Goal: Task Accomplishment & Management: Manage account settings

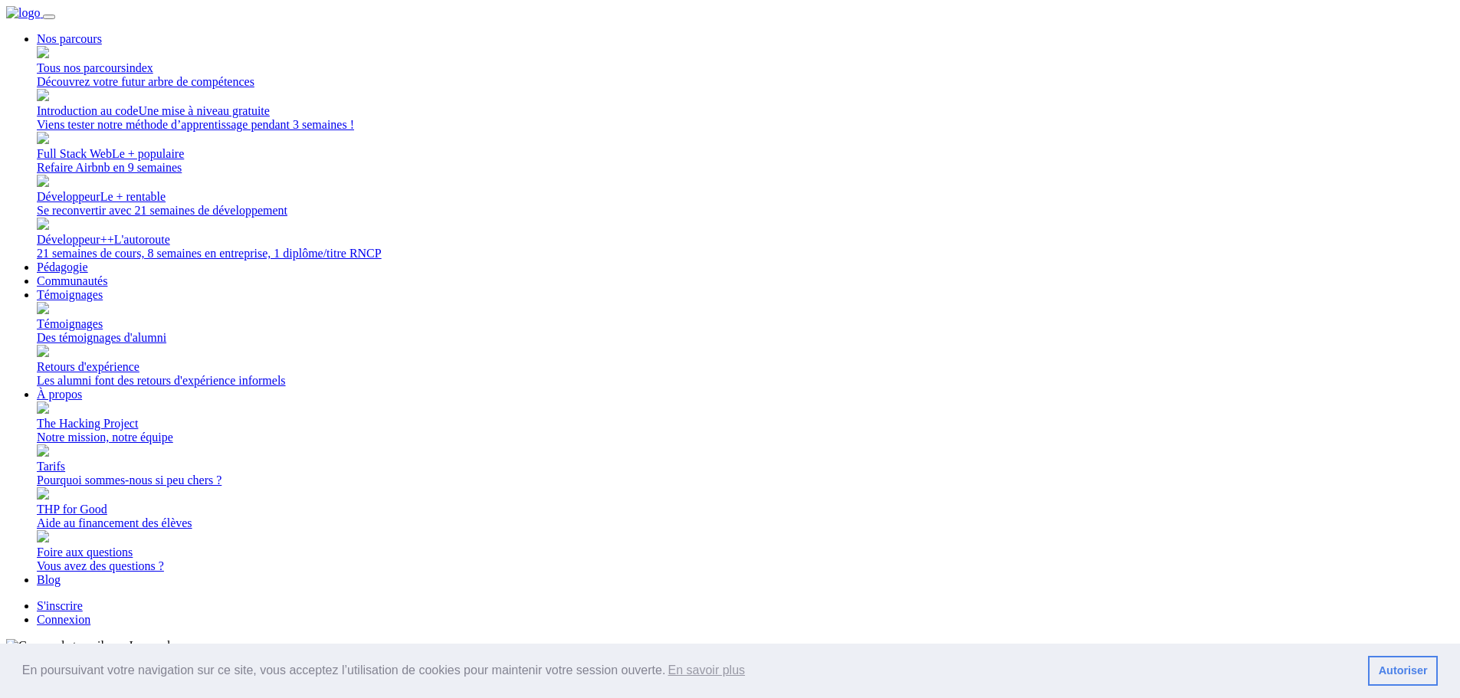
click at [90, 613] on link "Connexion" at bounding box center [64, 619] width 54 height 13
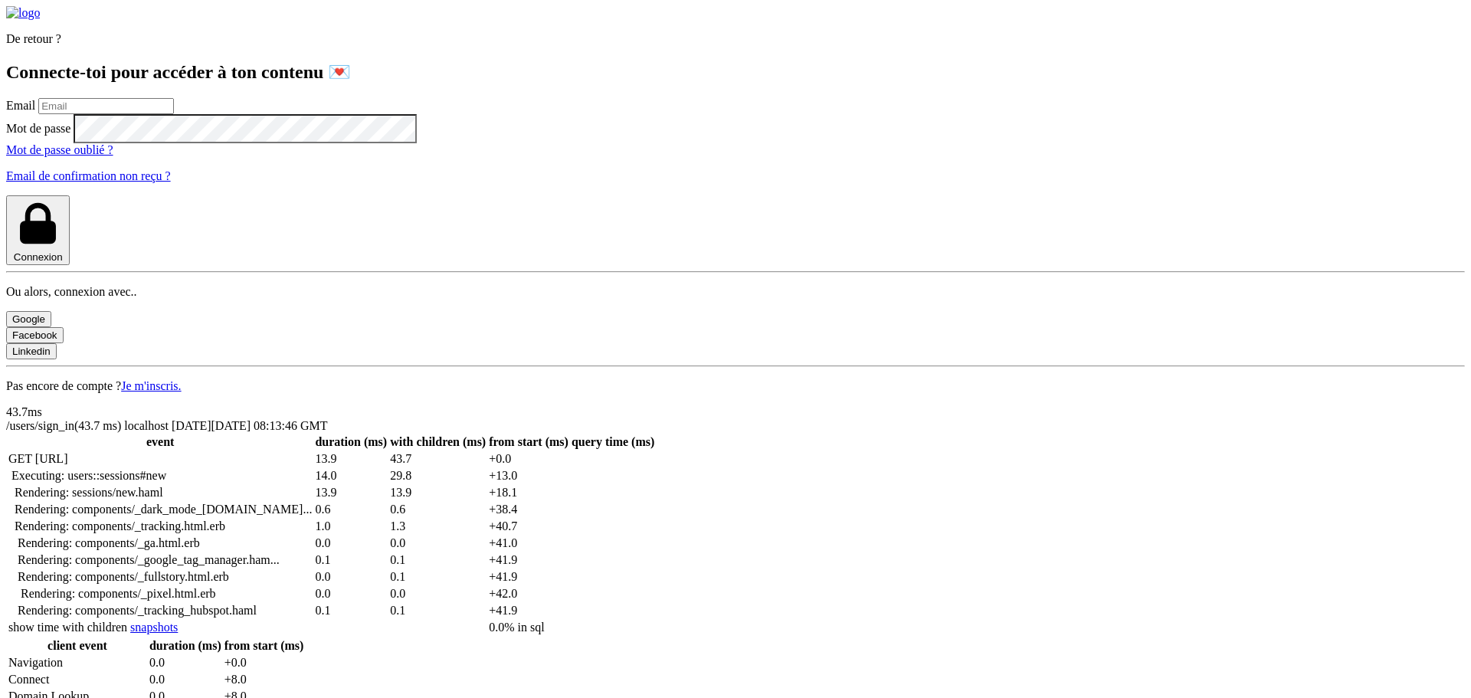
type input "[PERSON_NAME][EMAIL_ADDRESS][DOMAIN_NAME]"
drag, startPoint x: 356, startPoint y: 284, endPoint x: 162, endPoint y: 274, distance: 194.1
click at [162, 274] on div "De retour ? Connecte-toi pour accéder à ton contenu 💌 Email [PERSON_NAME][EMAIL…" at bounding box center [735, 199] width 1459 height 387
type input "[PERSON_NAME][EMAIL_ADDRESS][PERSON_NAME][DOMAIN_NAME]"
click at [118, 333] on div "De retour ? Connecte-toi pour accéder à ton contenu 💌 Email [PERSON_NAME][EMAIL…" at bounding box center [735, 199] width 1459 height 387
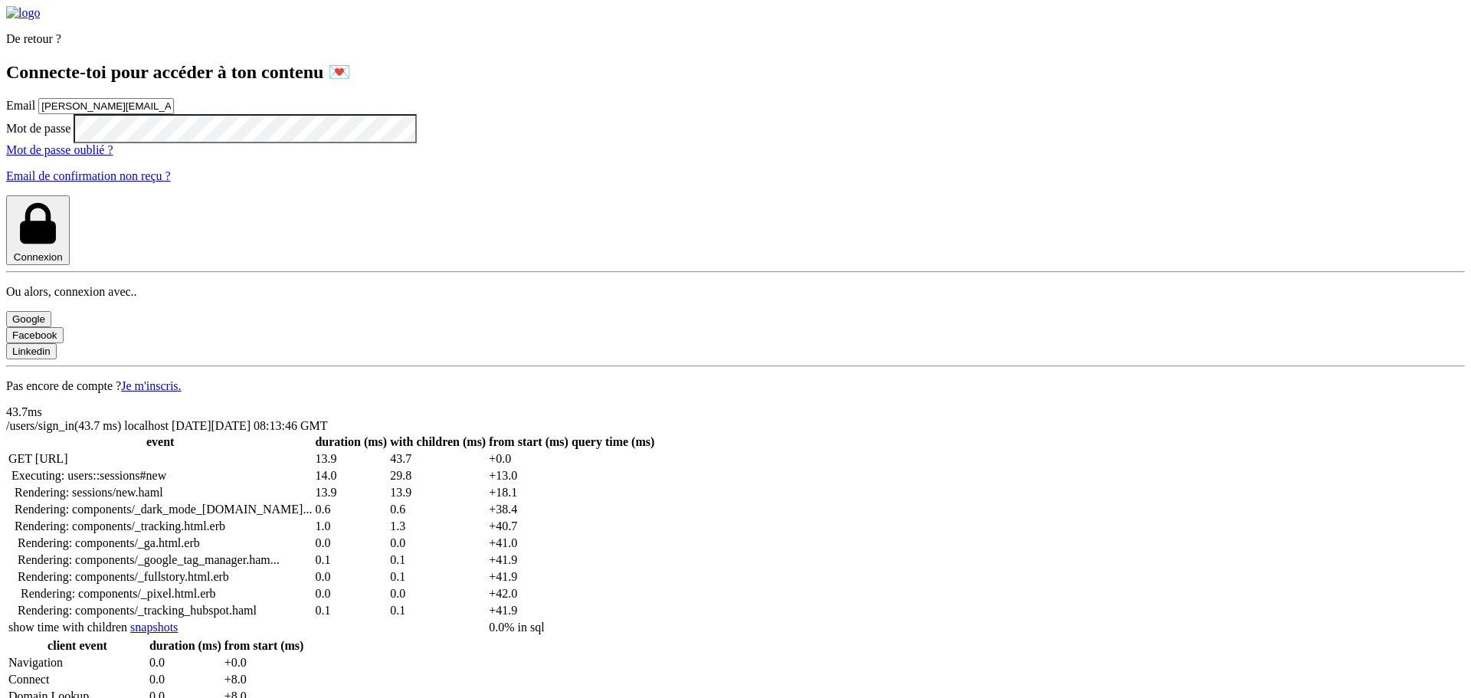
click at [6, 195] on button "Connexion" at bounding box center [38, 230] width 64 height 70
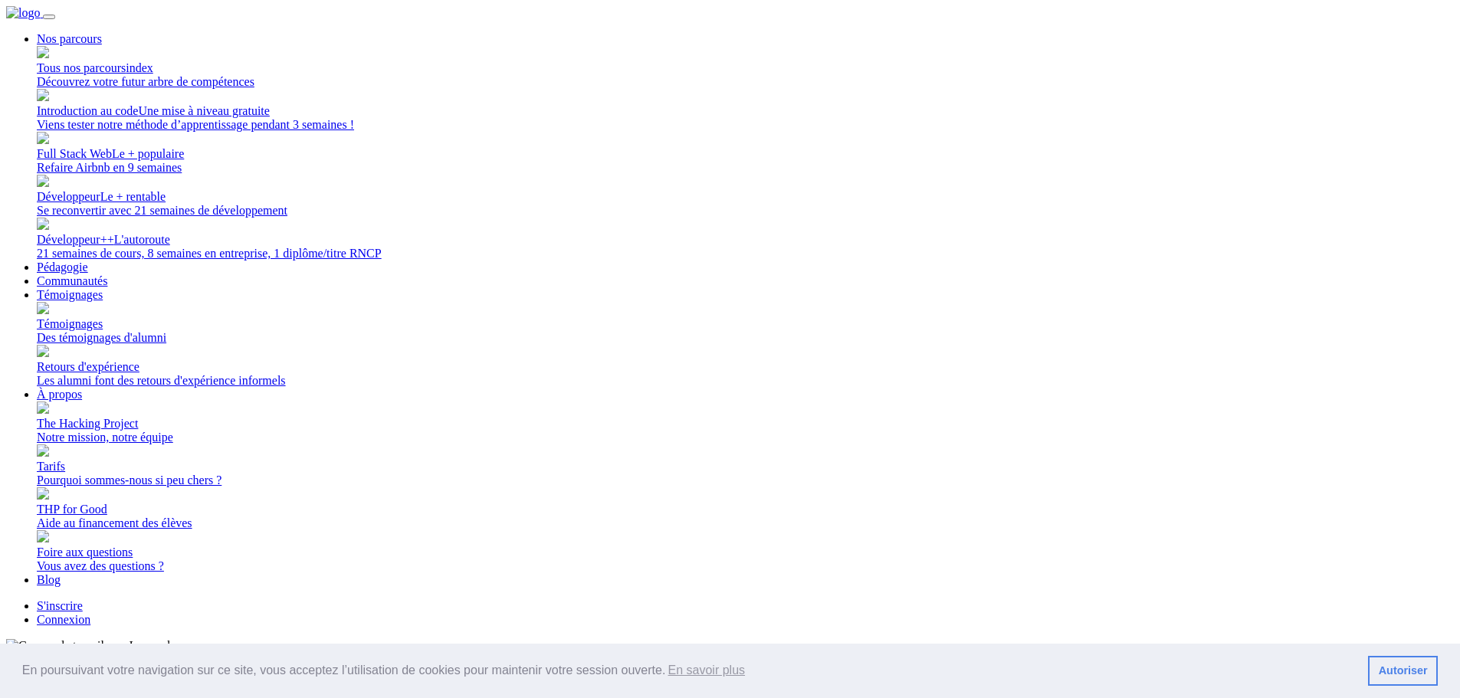
click at [90, 613] on link "Connexion" at bounding box center [64, 619] width 54 height 13
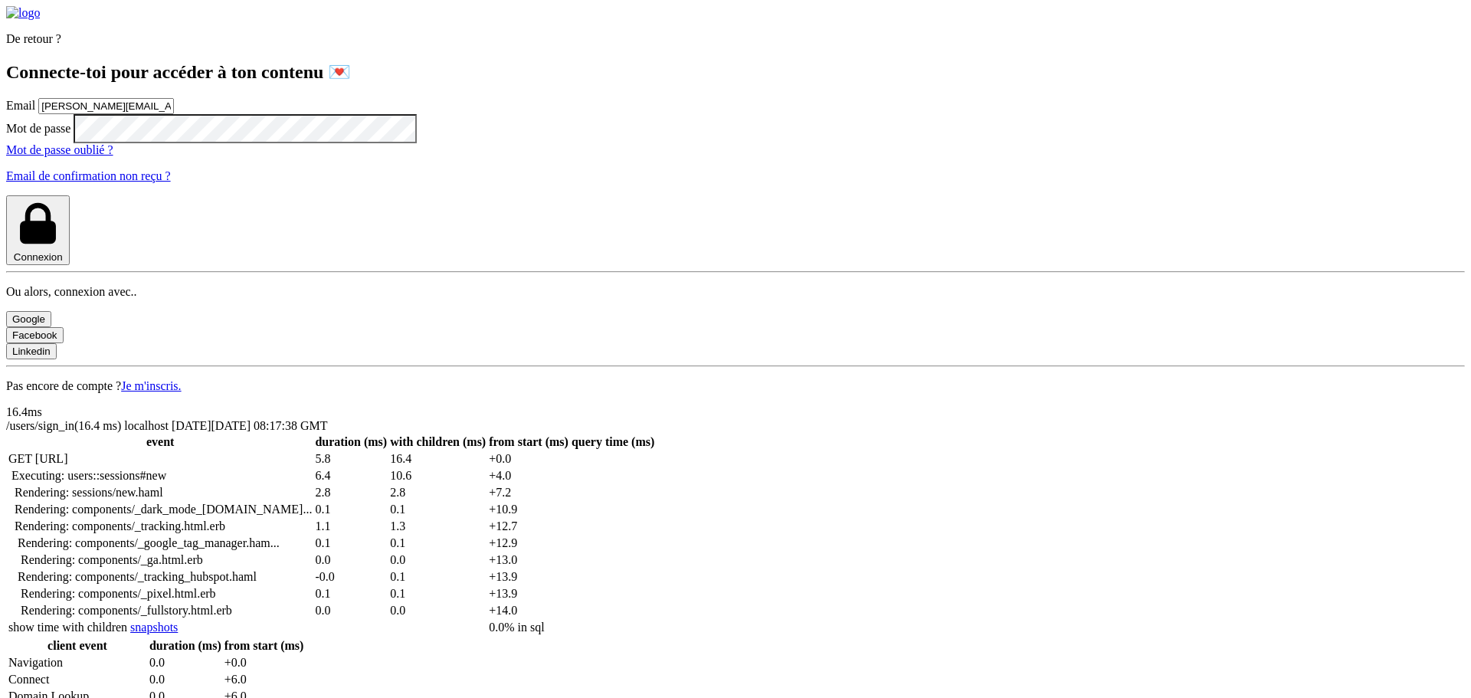
drag, startPoint x: 358, startPoint y: 272, endPoint x: 339, endPoint y: 284, distance: 22.1
click at [330, 114] on div "Email lilian@thehackingproject.org" at bounding box center [735, 106] width 1459 height 16
drag, startPoint x: 367, startPoint y: 300, endPoint x: 143, endPoint y: 306, distance: 224.6
click at [143, 306] on div "De retour ? Connecte-toi pour accéder à ton contenu 💌 Email lilian@thehackingpr…" at bounding box center [735, 199] width 1459 height 387
type input "lilian.h.l.muller@gmail.com"
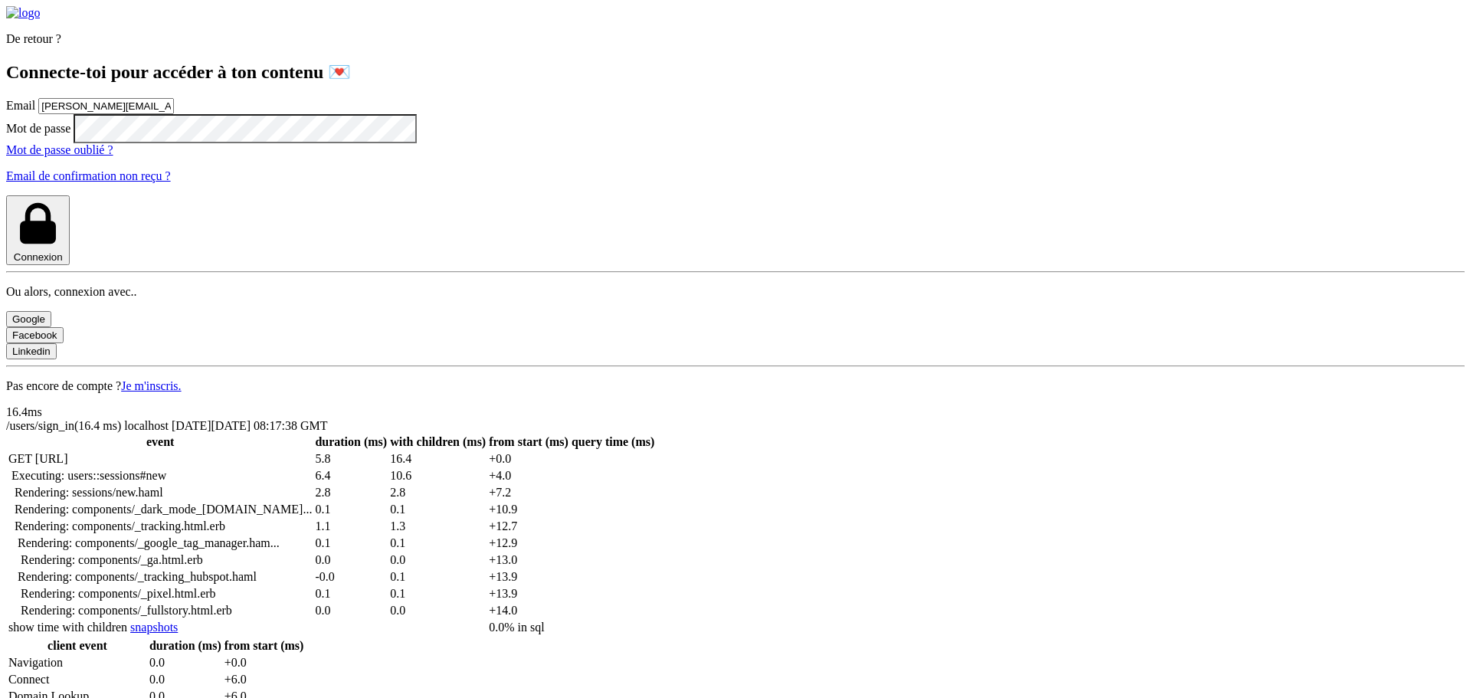
click at [154, 333] on div "De retour ? Connecte-toi pour accéder à ton contenu 💌 Email lilian.h.l.muller@g…" at bounding box center [735, 199] width 1459 height 387
click at [6, 195] on button "Connexion" at bounding box center [38, 230] width 64 height 70
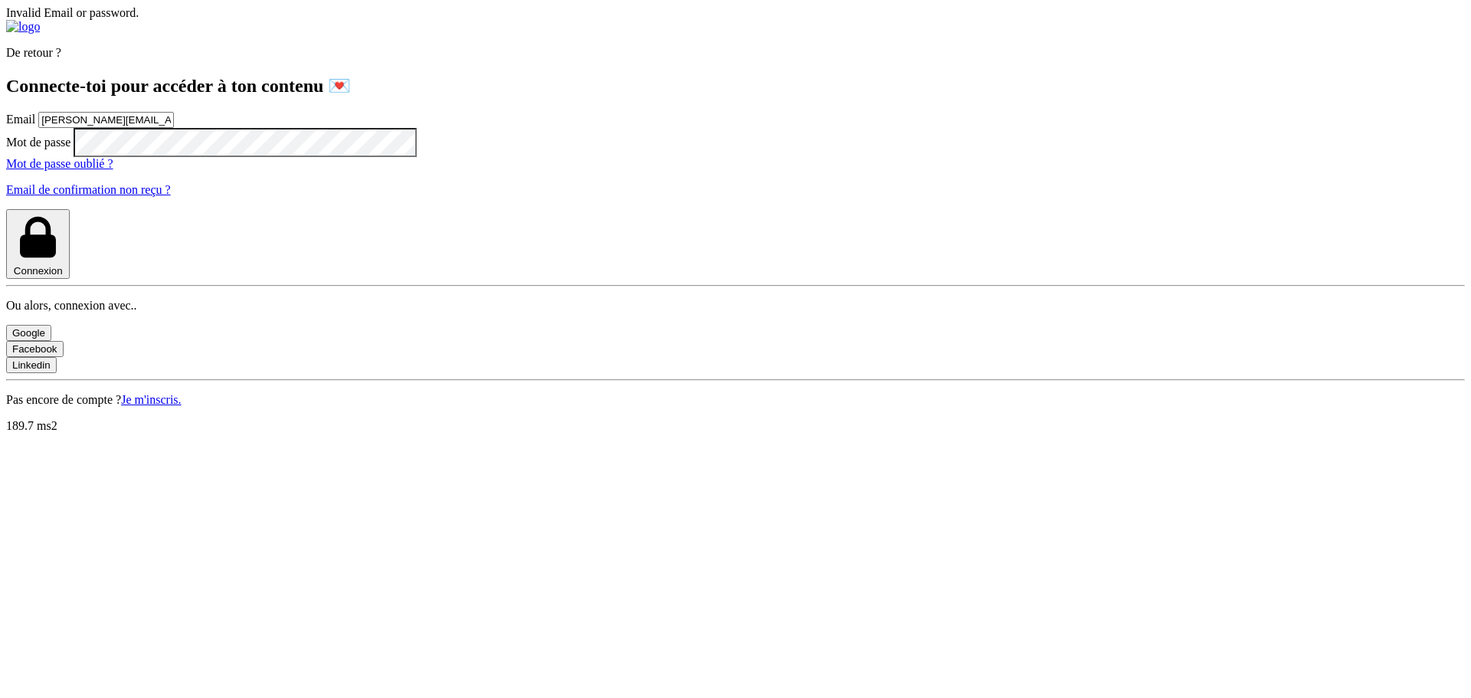
click at [6, 209] on button "Connexion" at bounding box center [38, 244] width 64 height 70
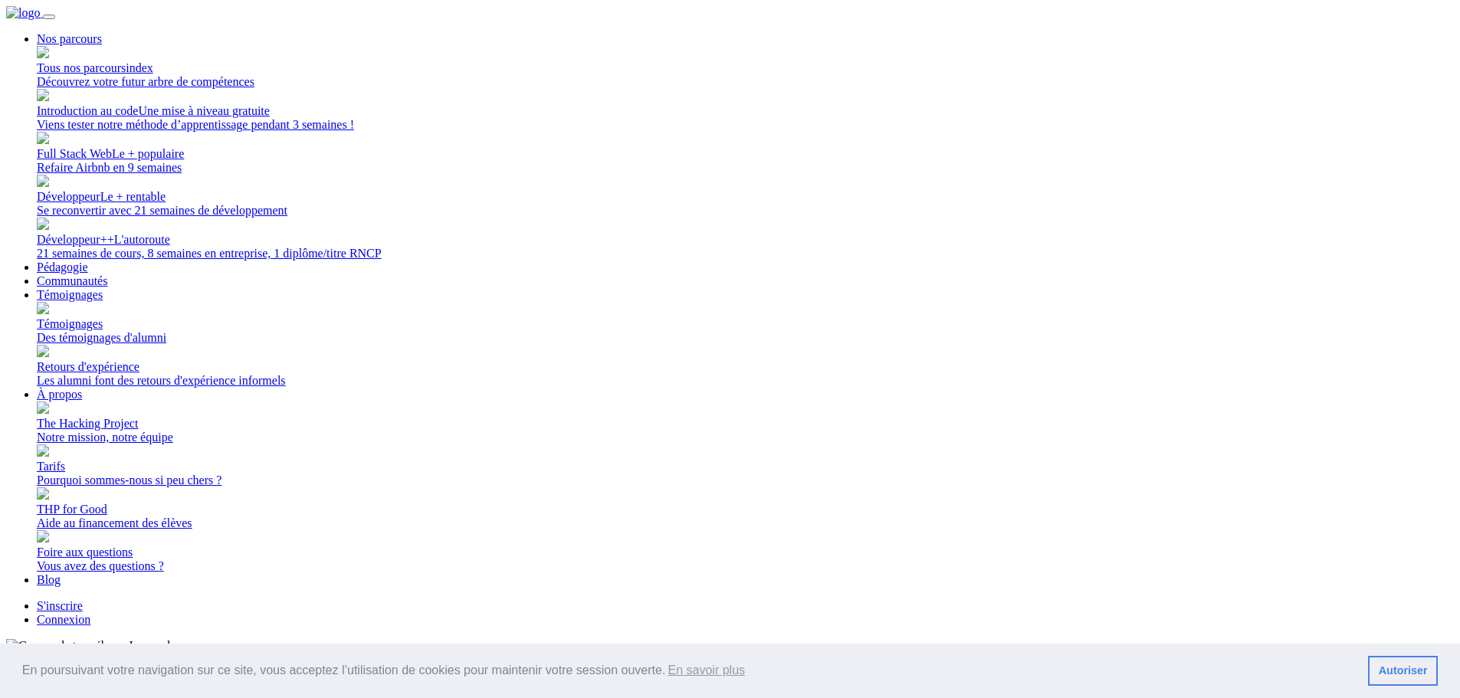
click at [90, 613] on link "Connexion" at bounding box center [64, 619] width 54 height 13
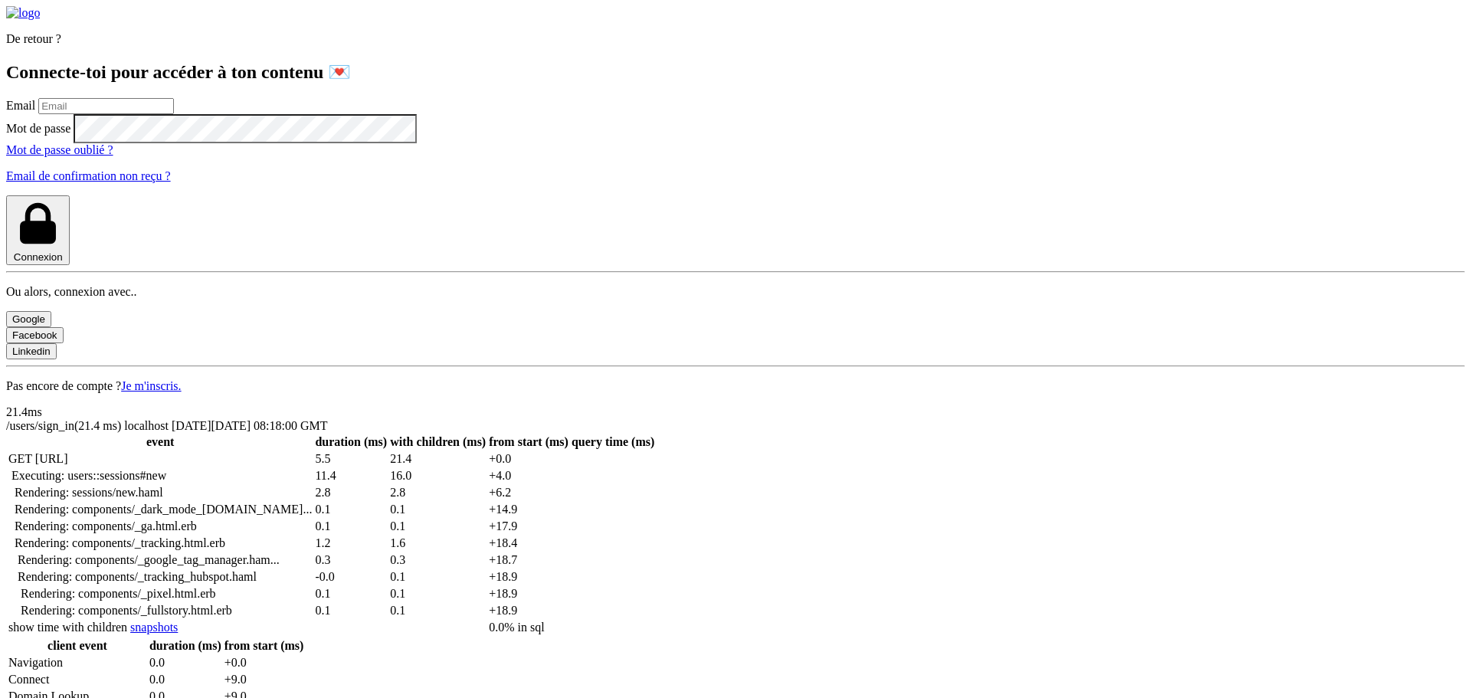
type input "[PERSON_NAME][EMAIL_ADDRESS][DOMAIN_NAME]"
drag, startPoint x: 391, startPoint y: 284, endPoint x: 122, endPoint y: 284, distance: 269.0
click at [122, 284] on div "De retour ? Connecte-toi pour accéder à ton contenu 💌 Email lilian@thehackingpr…" at bounding box center [735, 199] width 1459 height 387
